Goal: Communication & Community: Share content

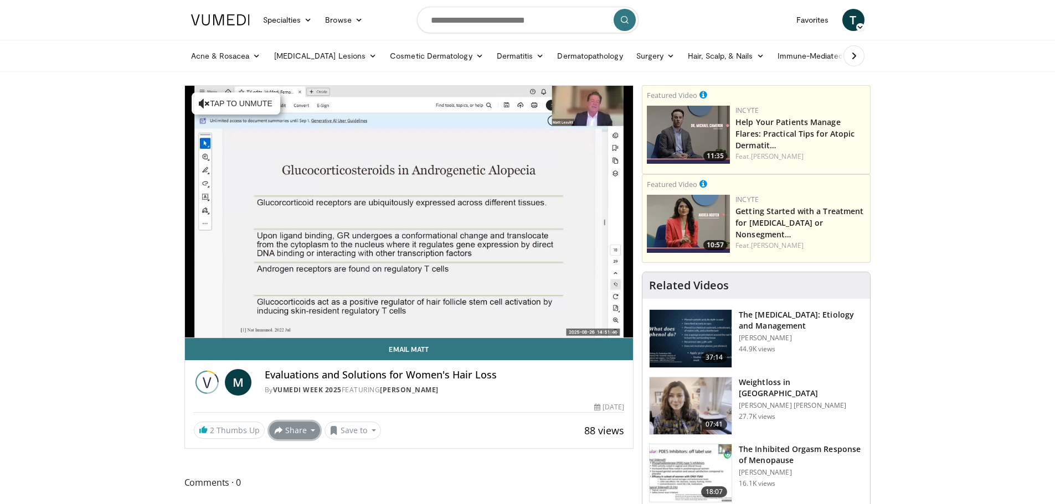
click at [277, 429] on span at bounding box center [278, 430] width 9 height 9
click at [295, 363] on span "E-mail" at bounding box center [294, 366] width 32 height 12
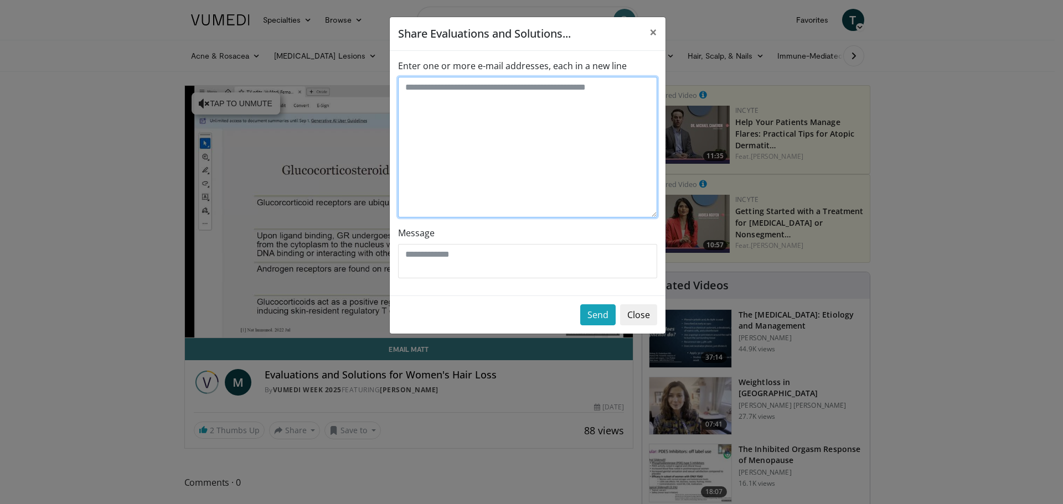
click at [502, 105] on textarea "Enter one or more e-mail addresses, each in a new line" at bounding box center [527, 147] width 259 height 141
click at [643, 309] on button "Close" at bounding box center [638, 315] width 37 height 21
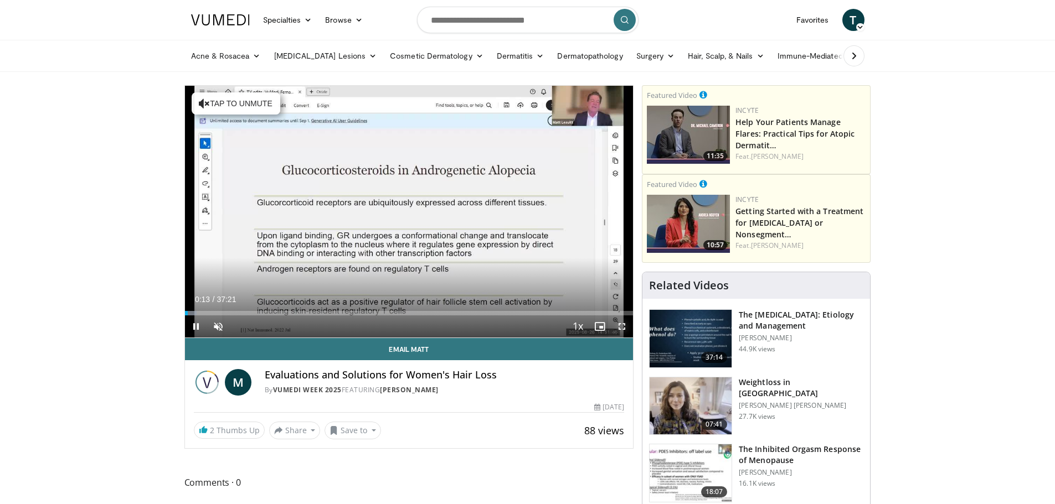
click at [621, 327] on span "Video Player" at bounding box center [622, 327] width 22 height 22
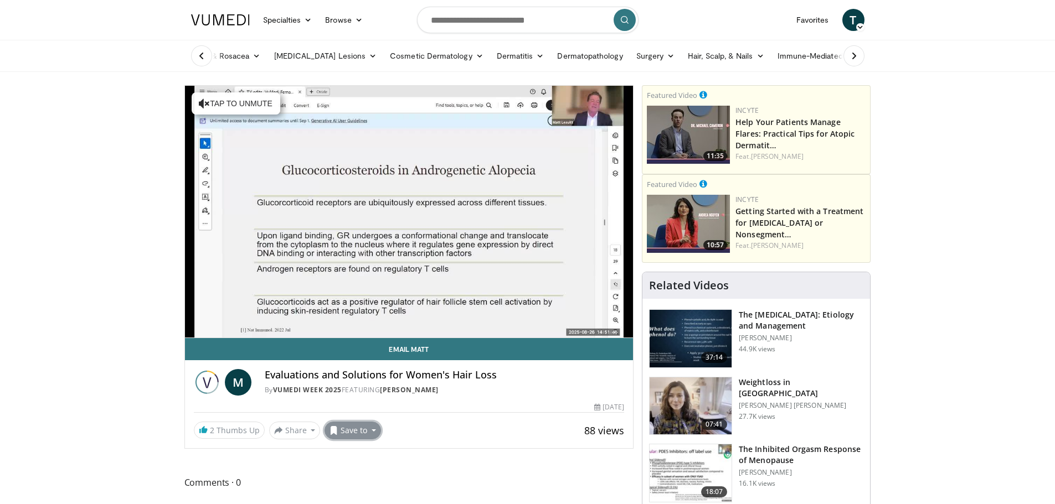
click at [362, 431] on button "Save to" at bounding box center [352, 431] width 56 height 18
click at [471, 429] on div "2 Thumbs Up Share Evaluations and Solutions... × Enter one or more e-mail addre…" at bounding box center [409, 431] width 431 height 18
click at [855, 22] on span "T" at bounding box center [853, 20] width 22 height 22
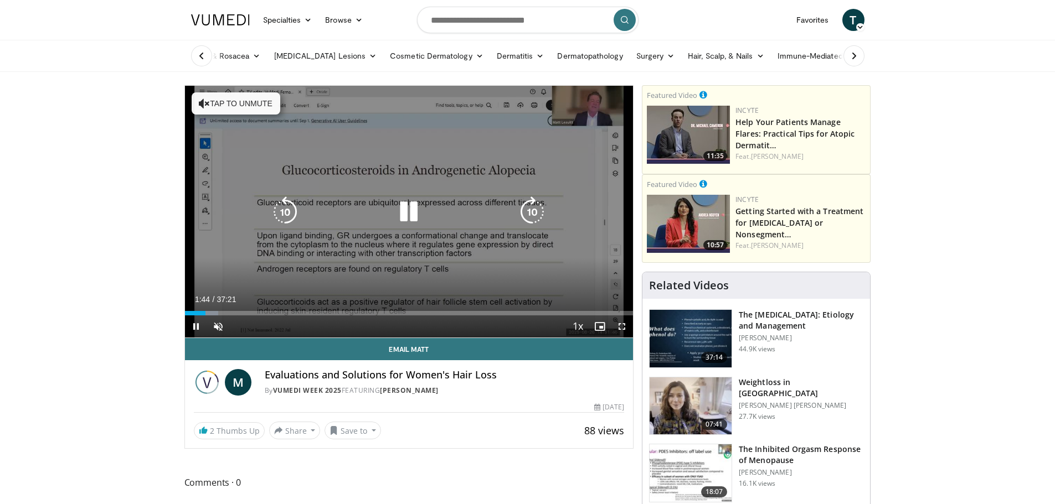
click at [463, 264] on div "10 seconds Tap to unmute" at bounding box center [409, 212] width 448 height 252
click at [499, 283] on div "10 seconds Tap to unmute" at bounding box center [409, 212] width 448 height 252
click at [472, 267] on div "10 seconds Tap to unmute" at bounding box center [409, 212] width 448 height 252
click at [409, 203] on icon "Video Player" at bounding box center [408, 212] width 31 height 31
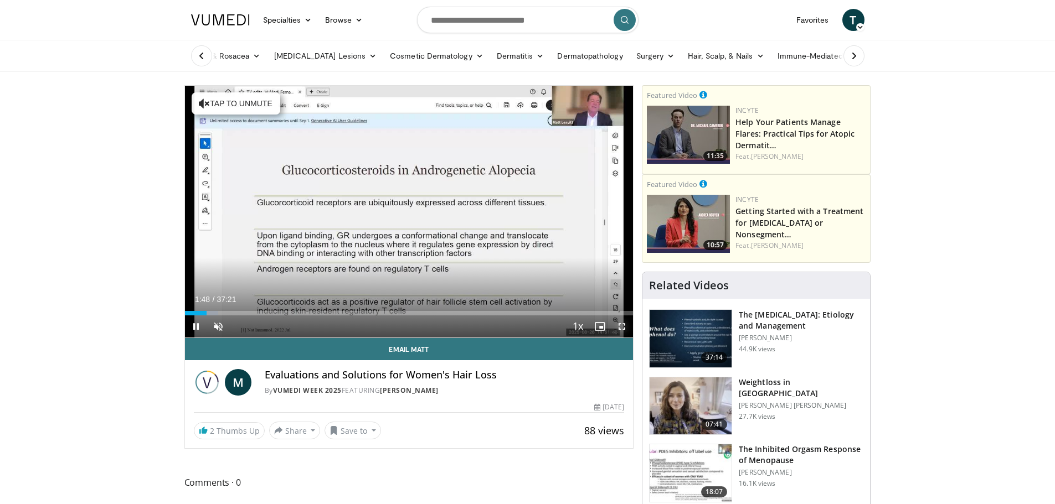
click at [626, 326] on span "Video Player" at bounding box center [622, 327] width 22 height 22
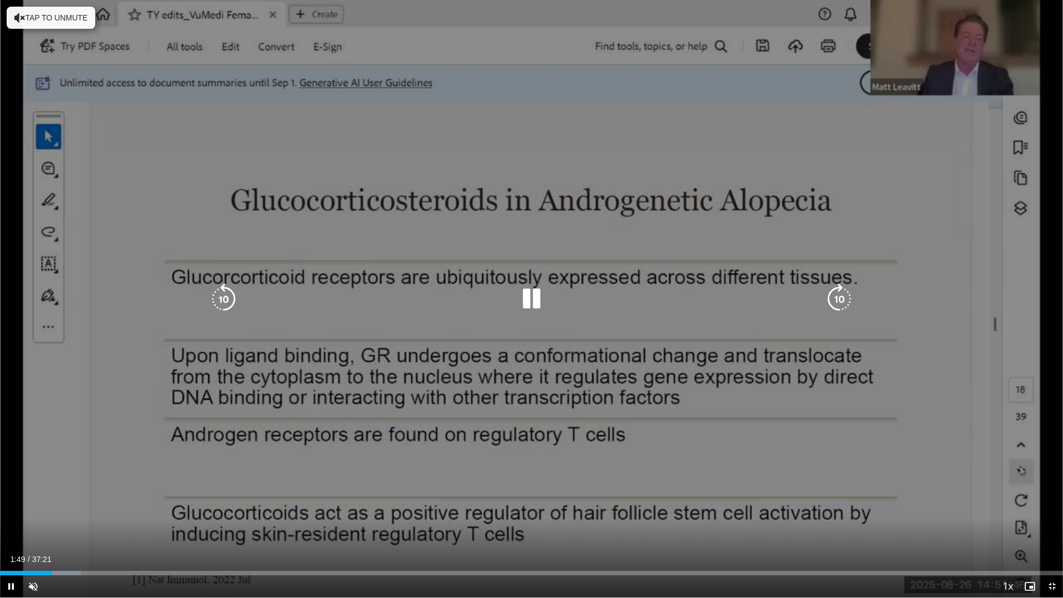
click at [435, 391] on div "10 seconds Tap to unmute" at bounding box center [531, 298] width 1063 height 597
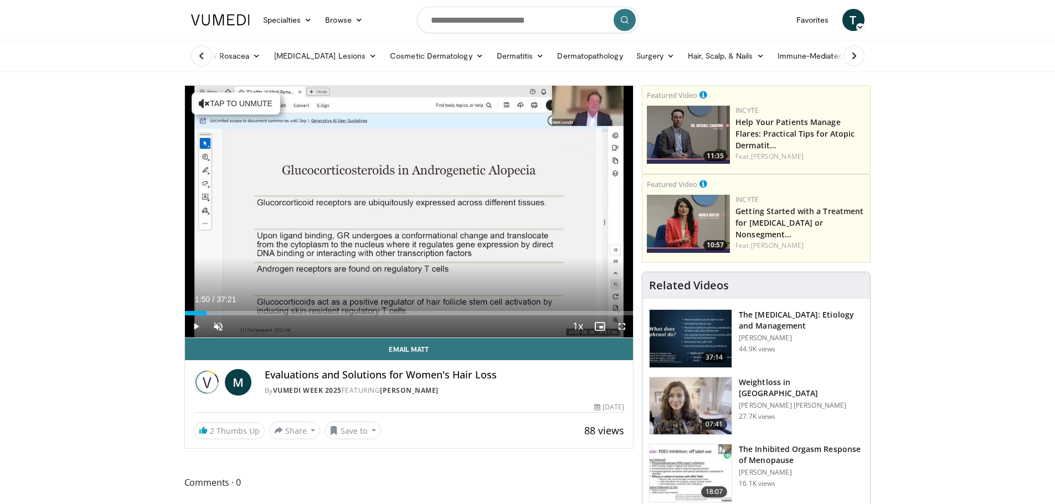
click at [850, 24] on span "T" at bounding box center [853, 20] width 22 height 22
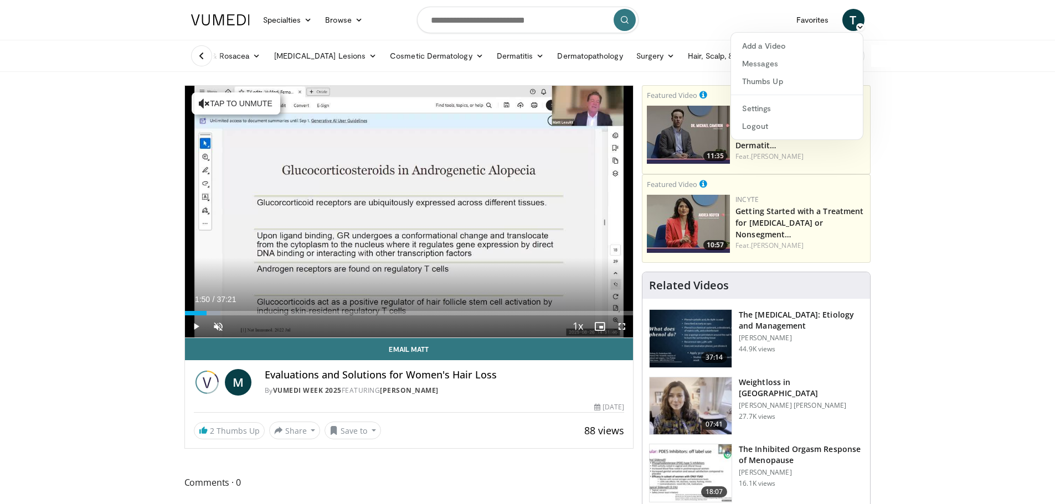
click at [920, 42] on ul "[MEDICAL_DATA] [MEDICAL_DATA] [MEDICAL_DATA] Lesions Melanocytic Skin Lesions V…" at bounding box center [669, 55] width 970 height 31
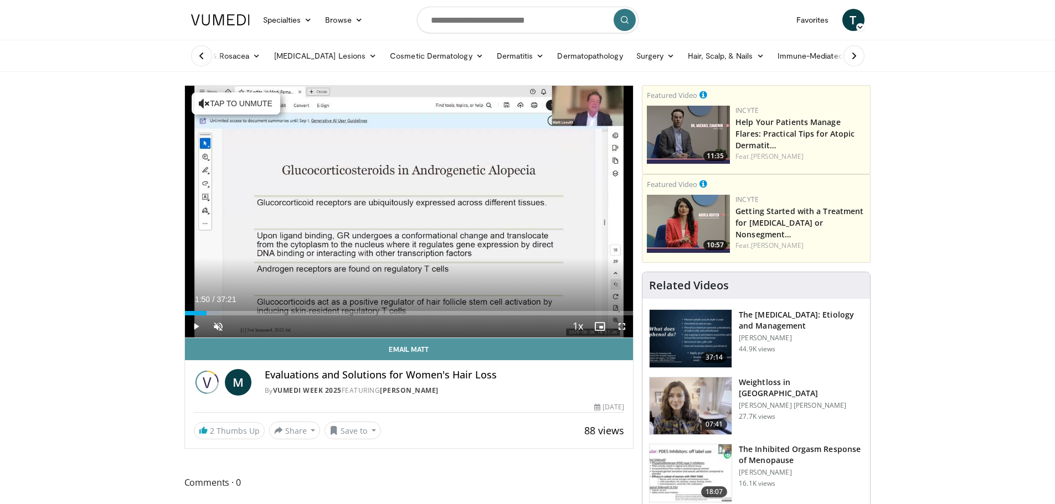
click at [407, 347] on link "Email Matt" at bounding box center [409, 349] width 448 height 22
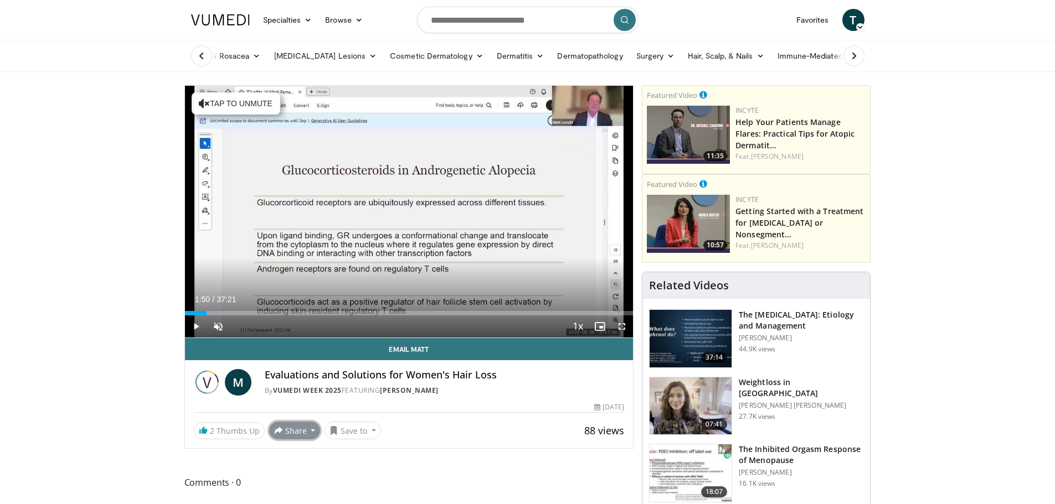
click at [299, 434] on button "Share" at bounding box center [294, 431] width 51 height 18
click at [347, 429] on button "Save to" at bounding box center [352, 431] width 56 height 18
drag, startPoint x: 37, startPoint y: 204, endPoint x: 48, endPoint y: 202, distance: 11.3
